Goal: Navigation & Orientation: Go to known website

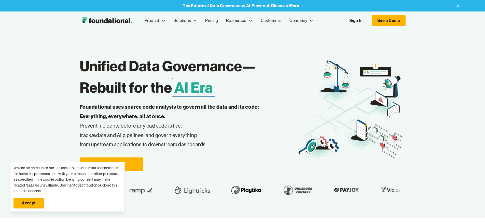
click at [29, 203] on link "Accept" at bounding box center [28, 202] width 31 height 11
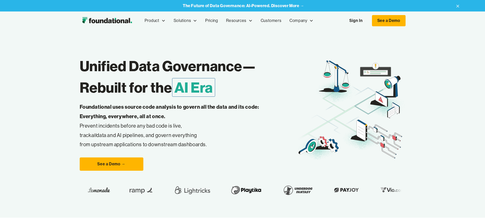
click at [368, 21] on link "Sign In" at bounding box center [355, 20] width 23 height 11
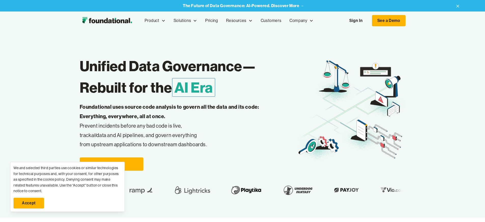
click at [368, 21] on link "Sign In" at bounding box center [355, 20] width 23 height 11
click at [29, 203] on link "Accept" at bounding box center [28, 202] width 31 height 11
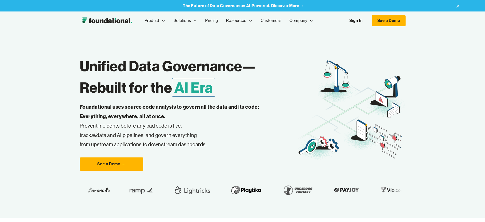
click at [368, 21] on link "Sign In" at bounding box center [355, 20] width 23 height 11
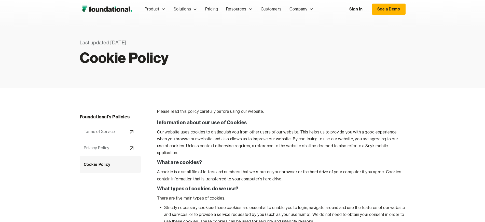
click at [368, 9] on link "Sign In" at bounding box center [355, 9] width 23 height 11
